Goal: Transaction & Acquisition: Purchase product/service

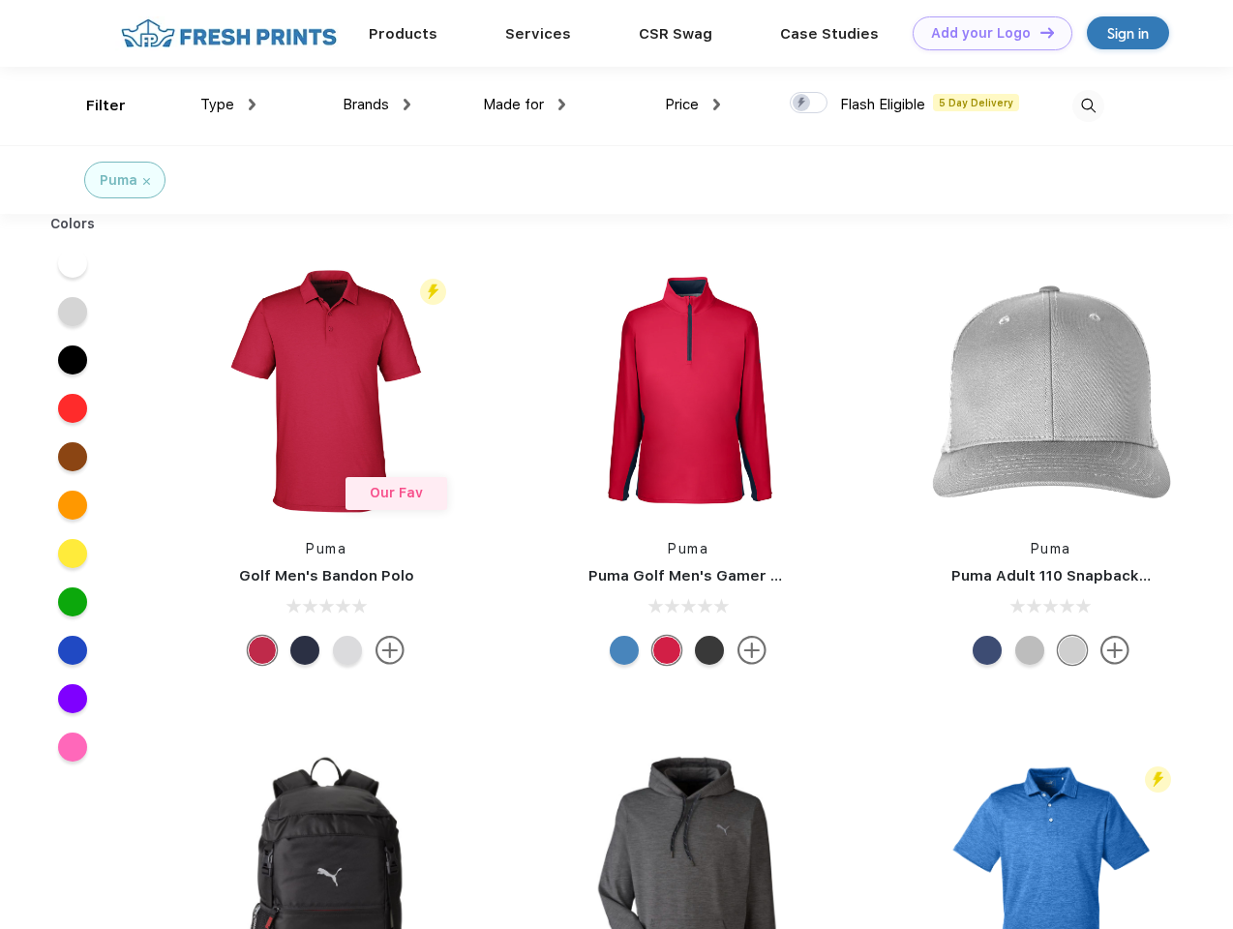
scroll to position [1, 0]
click at [985, 33] on link "Add your Logo Design Tool" at bounding box center [993, 33] width 160 height 34
click at [0, 0] on div "Design Tool" at bounding box center [0, 0] width 0 height 0
click at [1039, 32] on link "Add your Logo Design Tool" at bounding box center [993, 33] width 160 height 34
click at [93, 106] on div "Filter" at bounding box center [106, 106] width 40 height 22
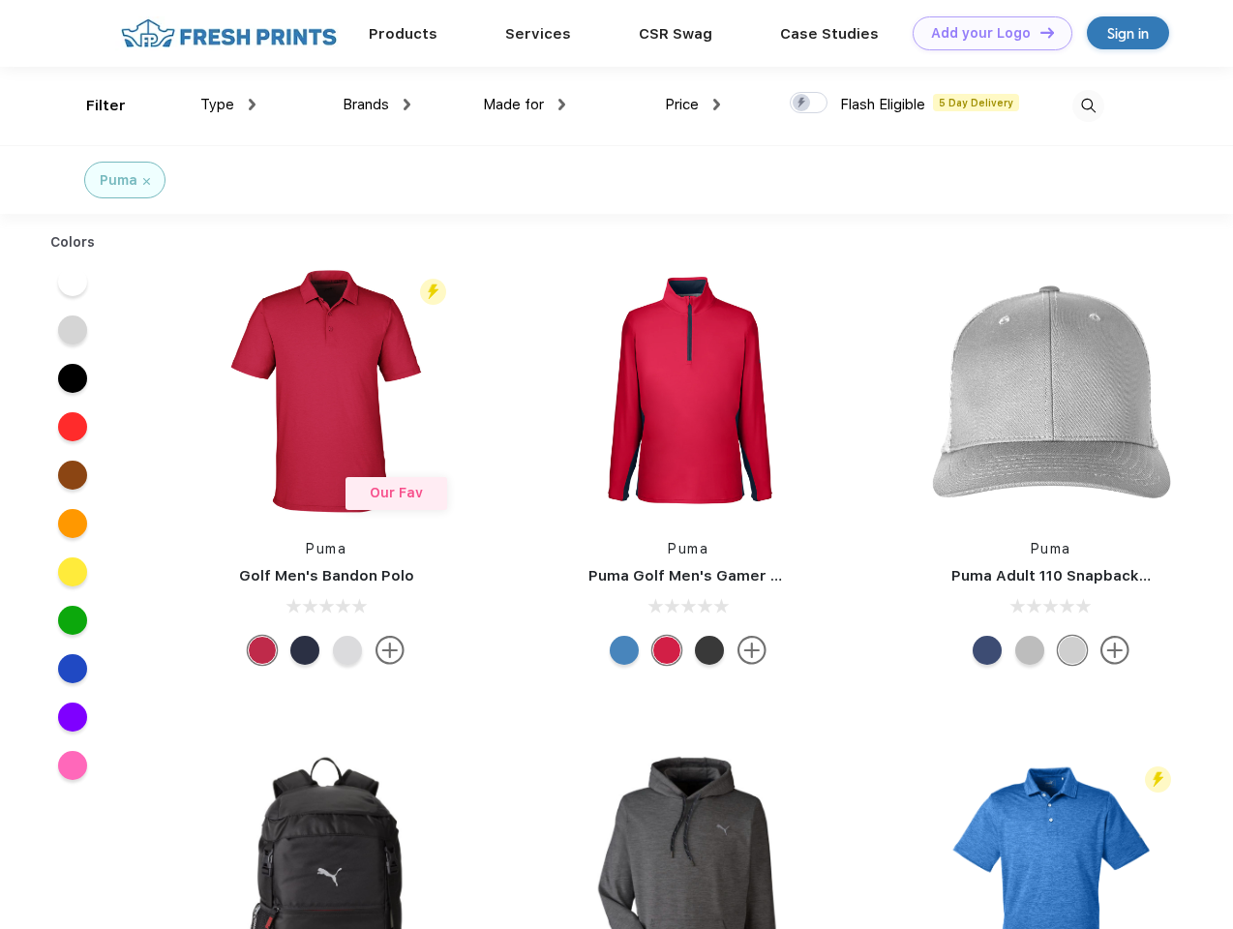
click at [228, 105] on span "Type" at bounding box center [217, 104] width 34 height 17
click at [377, 105] on span "Brands" at bounding box center [366, 104] width 46 height 17
click at [525, 105] on span "Made for" at bounding box center [513, 104] width 61 height 17
click at [693, 105] on span "Price" at bounding box center [682, 104] width 34 height 17
click at [809, 104] on div at bounding box center [809, 102] width 38 height 21
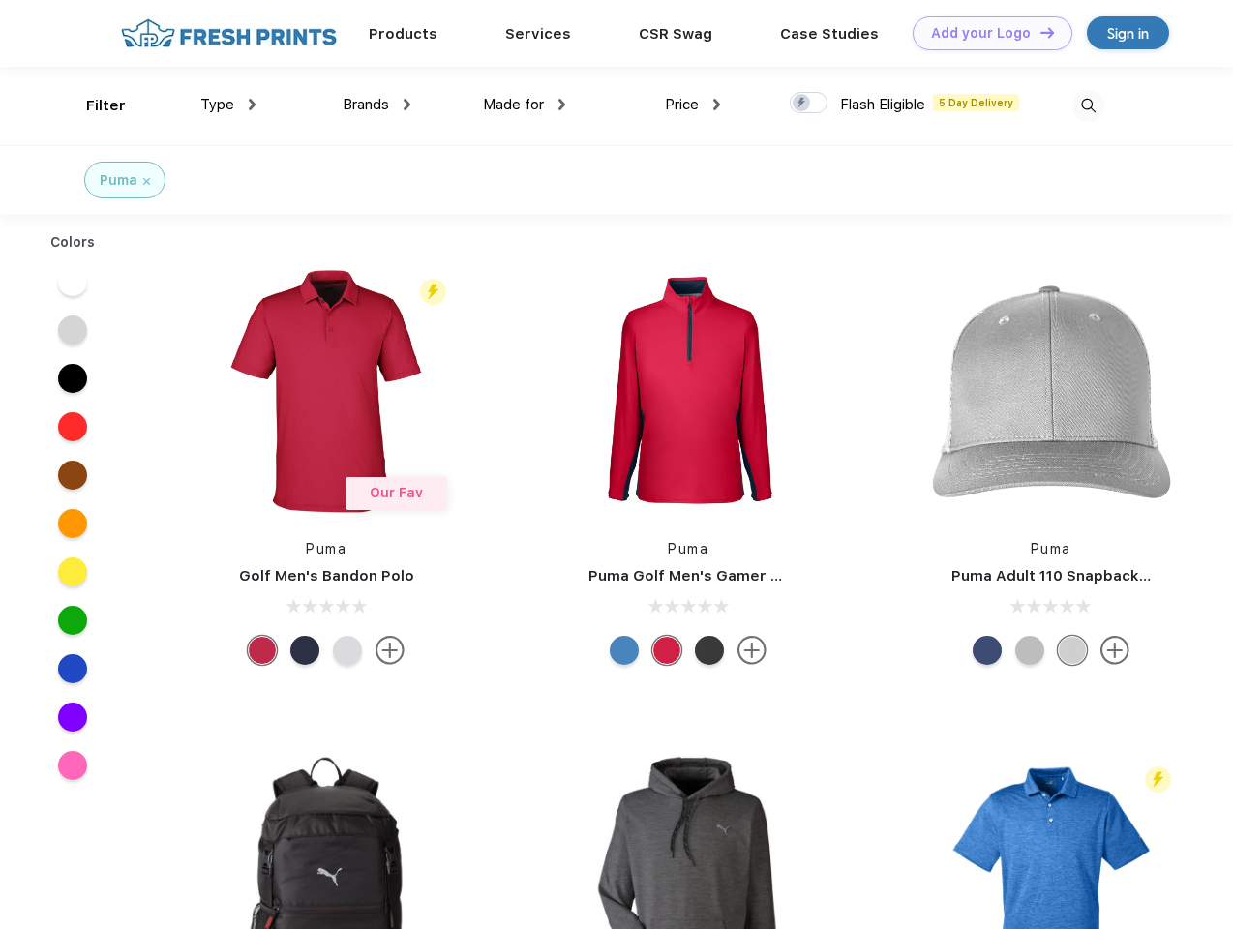
click at [802, 104] on input "checkbox" at bounding box center [796, 97] width 13 height 13
click at [1088, 106] on img at bounding box center [1088, 106] width 32 height 32
